Goal: Task Accomplishment & Management: Manage account settings

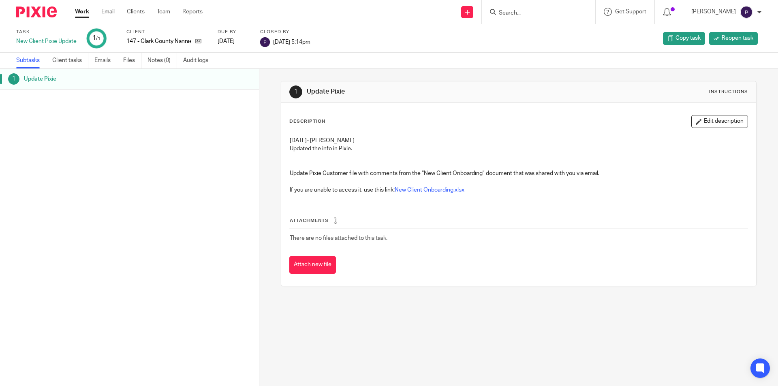
click at [86, 16] on link "Work" at bounding box center [82, 12] width 14 height 8
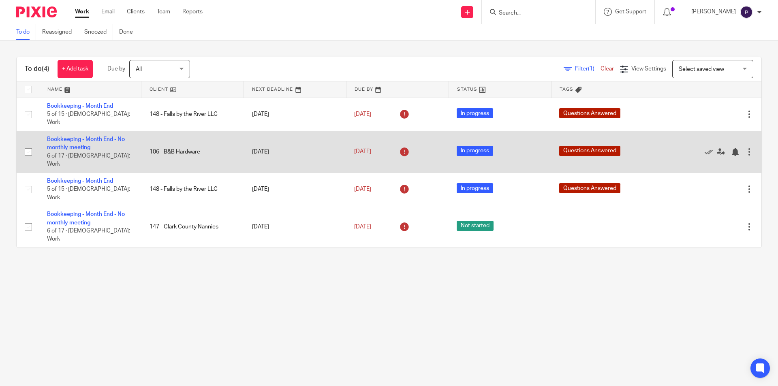
click at [80, 131] on td "Bookkeeping - Month End - No monthly meeting 6 of 17 · [DEMOGRAPHIC_DATA]: Work" at bounding box center [90, 152] width 102 height 42
click at [81, 136] on link "Bookkeeping - Month End - No monthly meeting" at bounding box center [86, 143] width 78 height 14
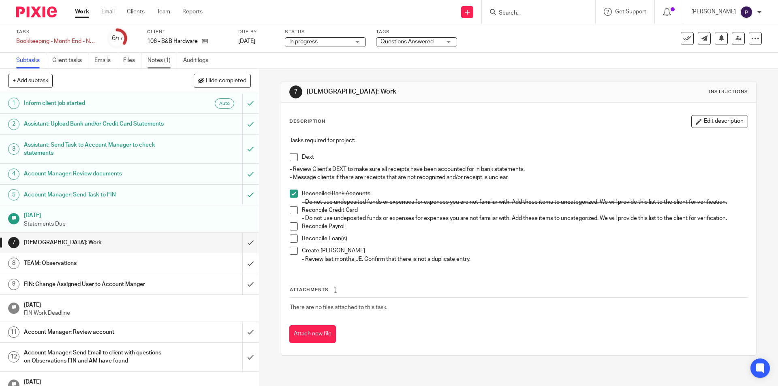
click at [165, 62] on link "Notes (1)" at bounding box center [162, 61] width 30 height 16
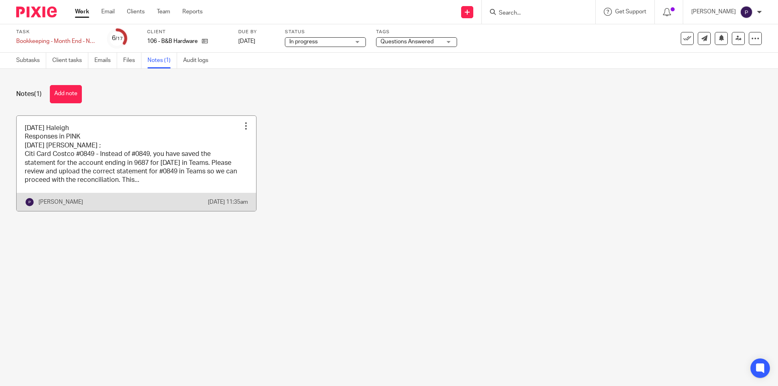
click at [145, 182] on link at bounding box center [136, 163] width 239 height 95
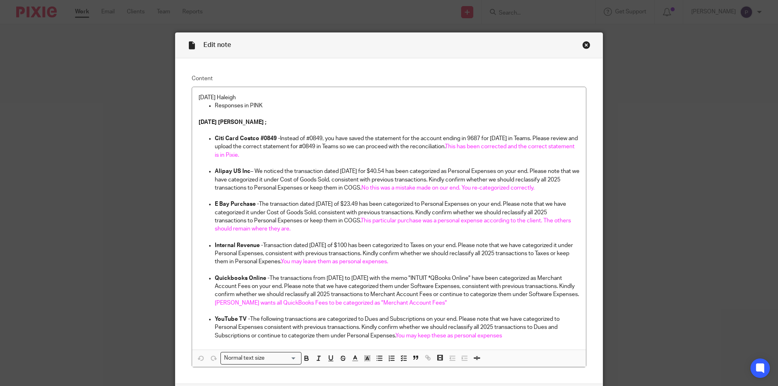
click at [582, 44] on div "Close this dialog window" at bounding box center [586, 45] width 8 height 8
